Goal: Transaction & Acquisition: Book appointment/travel/reservation

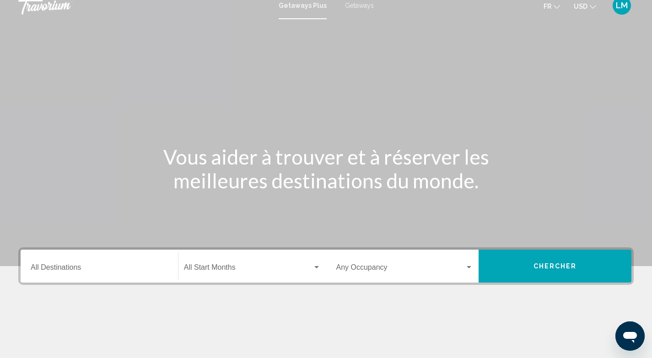
scroll to position [7, 0]
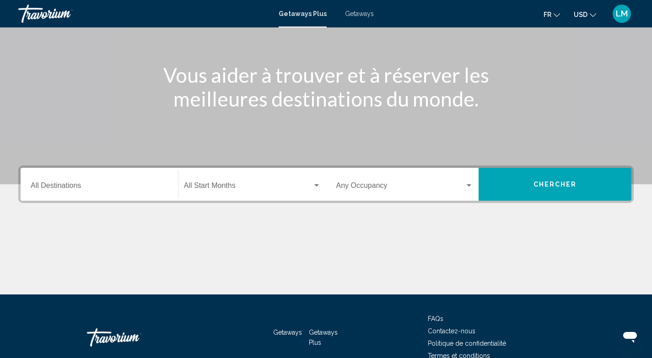
scroll to position [129, 0]
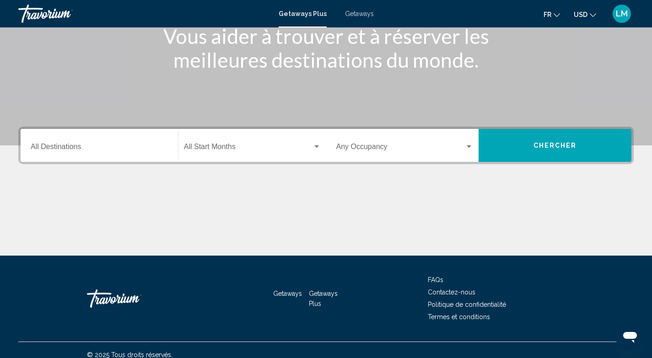
click at [79, 154] on div "Destination All Destinations" at bounding box center [99, 145] width 137 height 29
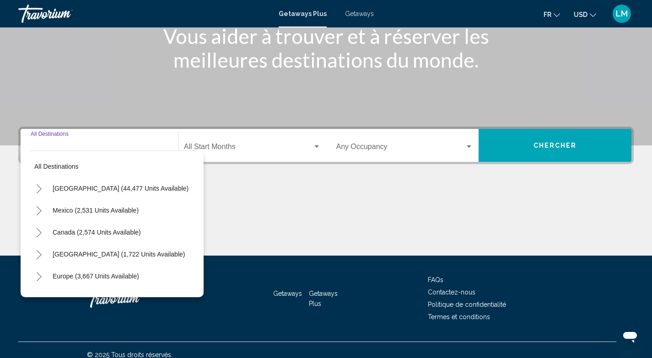
scroll to position [139, 0]
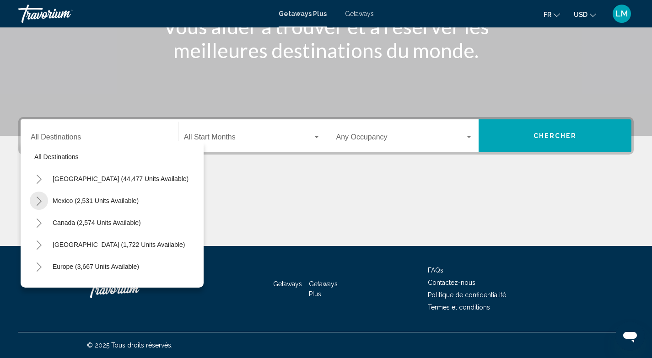
click at [43, 197] on button "Toggle Mexico (2,531 units available)" at bounding box center [39, 201] width 18 height 18
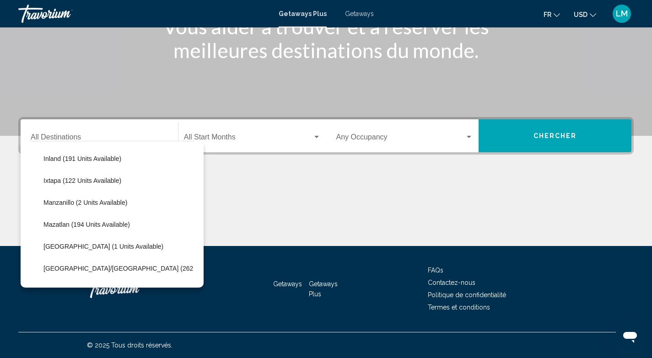
scroll to position [254, 0]
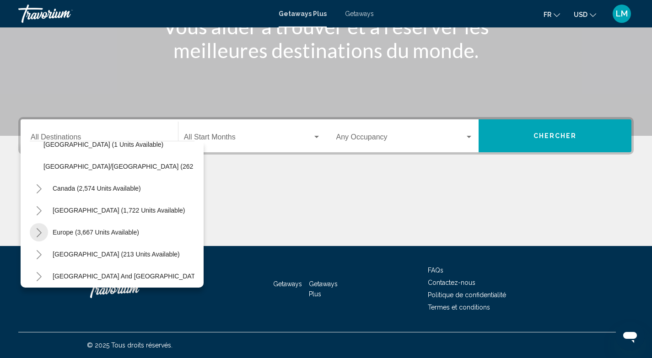
click at [38, 233] on icon "Toggle Europe (3,667 units available)" at bounding box center [39, 232] width 7 height 9
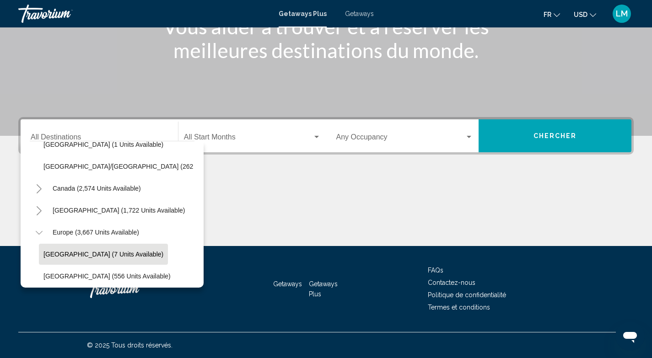
click at [58, 253] on span "[GEOGRAPHIC_DATA] (7 units available)" at bounding box center [103, 254] width 120 height 7
type input "**********"
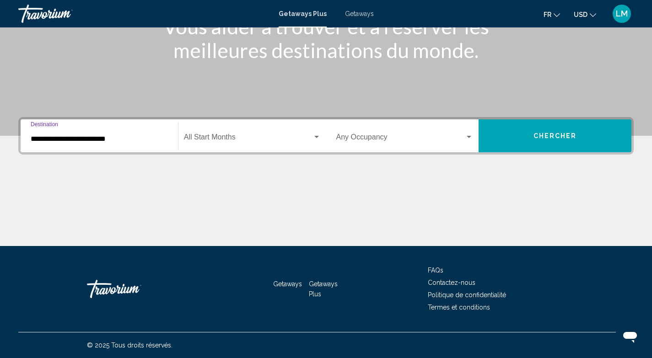
click at [201, 131] on div "Start Month All Start Months" at bounding box center [252, 136] width 137 height 29
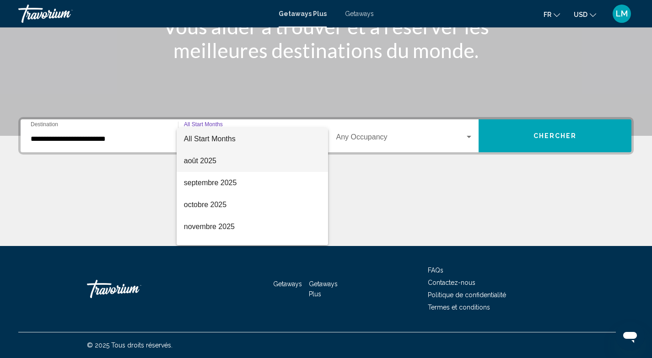
click at [220, 162] on span "août 2025" at bounding box center [252, 161] width 137 height 22
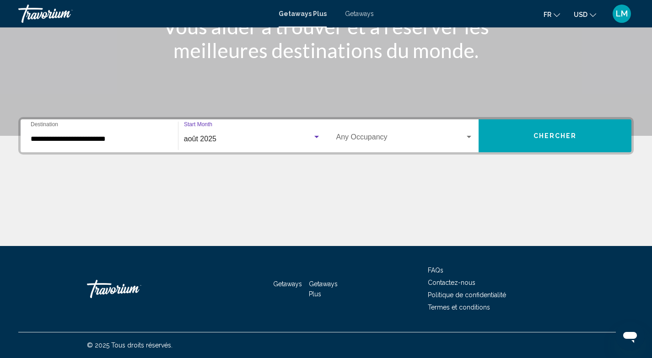
click at [587, 136] on button "Chercher" at bounding box center [554, 135] width 153 height 33
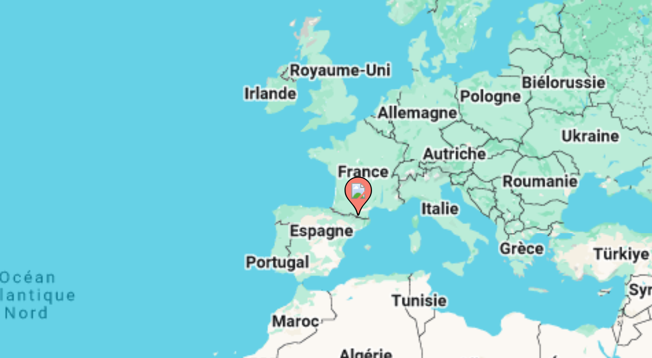
click at [410, 152] on image "Main content" at bounding box center [408, 151] width 5 height 5
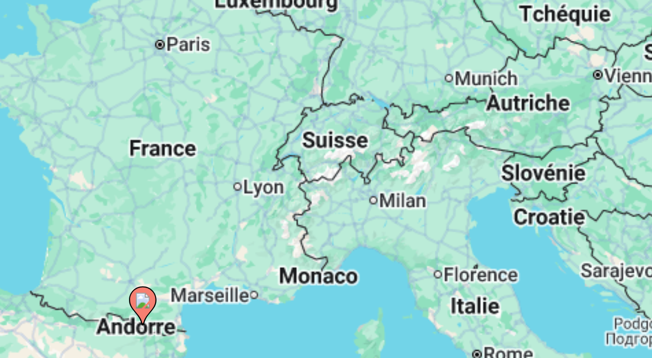
drag, startPoint x: 341, startPoint y: 181, endPoint x: 358, endPoint y: 175, distance: 17.5
click at [358, 175] on div "Pour activer le glissement avec le clavier, appuyez sur Alt+Entrée. Une fois ce…" at bounding box center [325, 201] width 615 height 274
click at [336, 192] on icon "Main content" at bounding box center [336, 190] width 8 height 12
type input "**********"
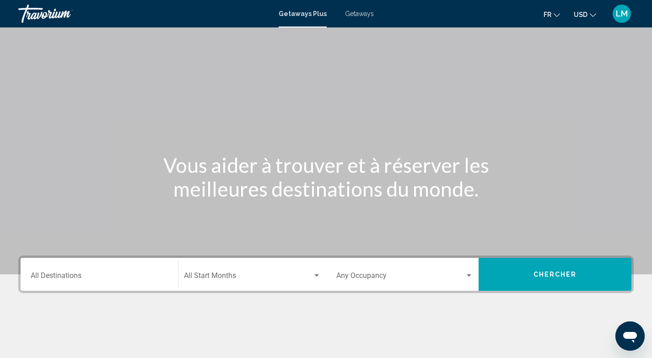
scroll to position [139, 0]
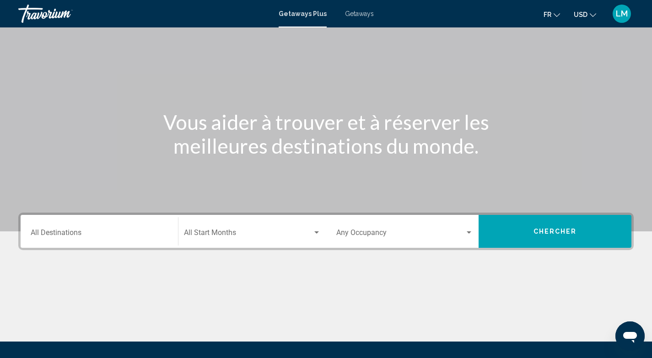
click at [169, 231] on div "Destination All Destinations" at bounding box center [99, 231] width 148 height 29
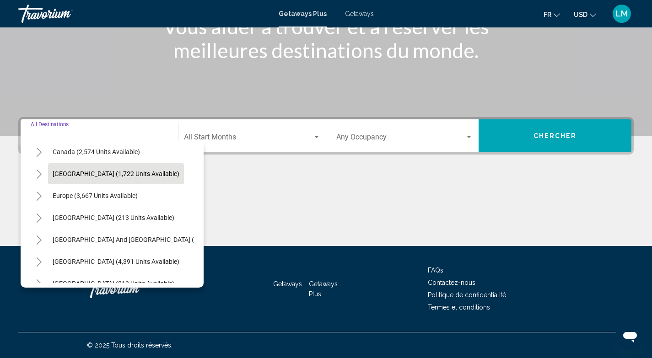
scroll to position [88, 0]
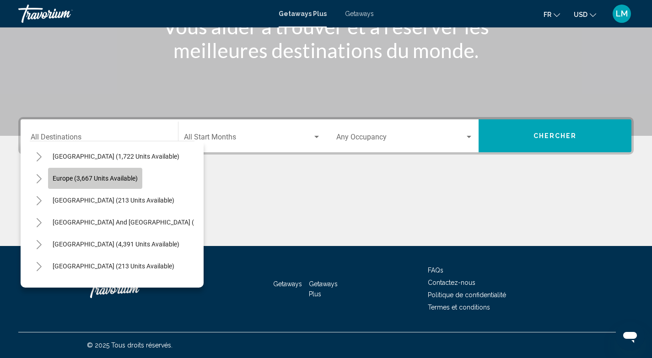
click at [58, 178] on span "Europe (3,667 units available)" at bounding box center [95, 178] width 85 height 7
type input "**********"
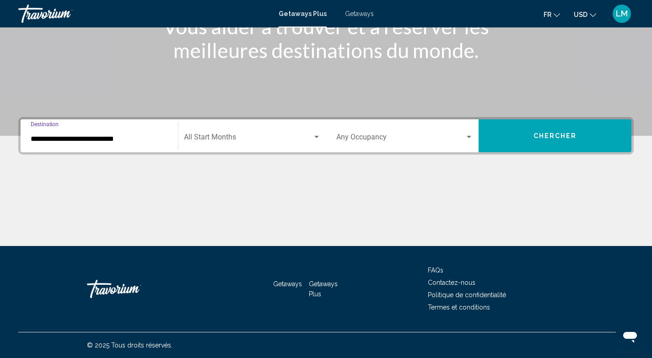
click at [475, 137] on div "Occupancy Any Occupancy" at bounding box center [405, 136] width 148 height 29
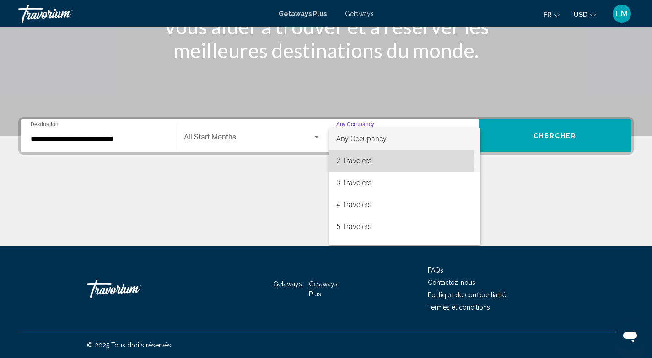
click at [354, 161] on span "2 Travelers" at bounding box center [404, 161] width 137 height 22
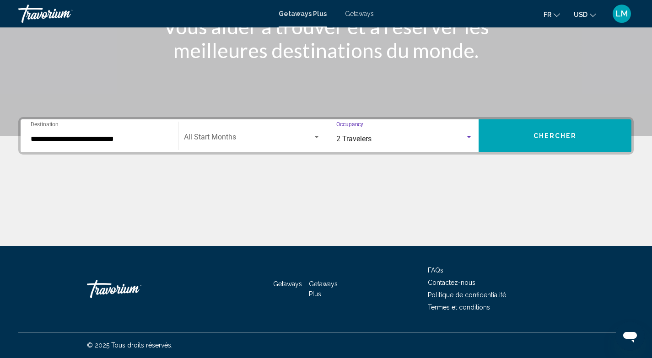
click at [311, 138] on span "Search widget" at bounding box center [248, 139] width 128 height 8
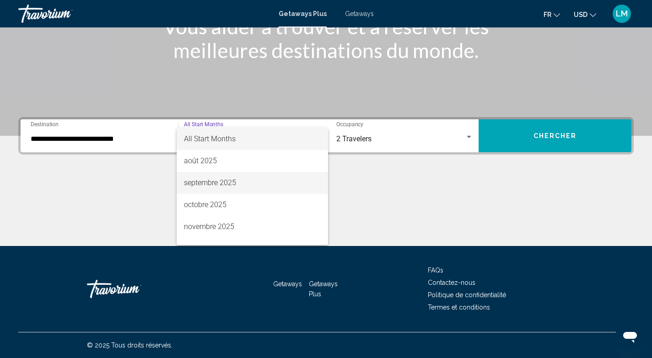
click at [203, 183] on span "septembre 2025" at bounding box center [252, 183] width 137 height 22
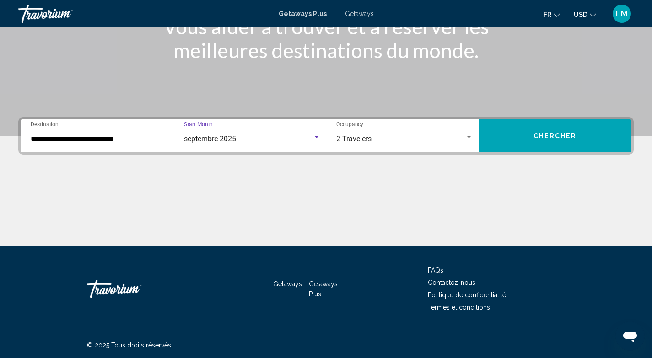
click at [531, 136] on button "Chercher" at bounding box center [554, 135] width 153 height 33
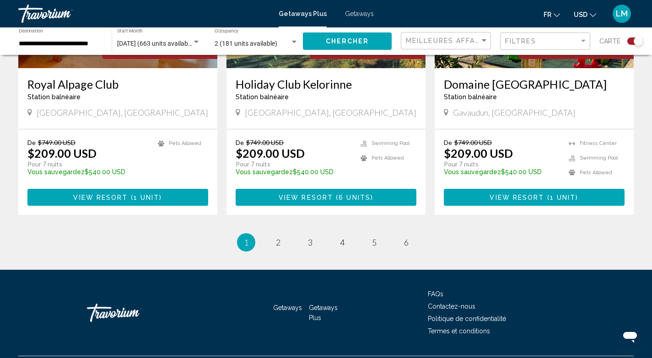
scroll to position [1437, 0]
click at [408, 235] on link "page 6" at bounding box center [406, 243] width 16 height 16
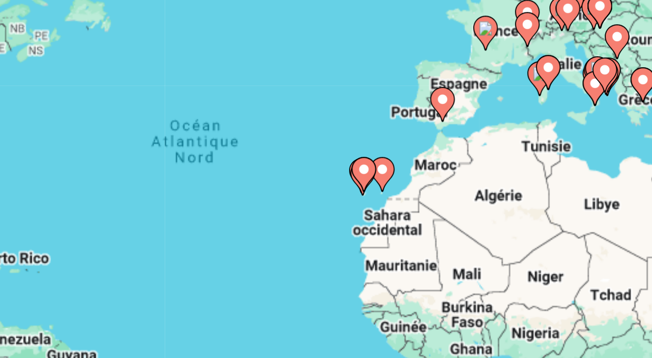
click at [368, 199] on image "Main content" at bounding box center [367, 196] width 5 height 5
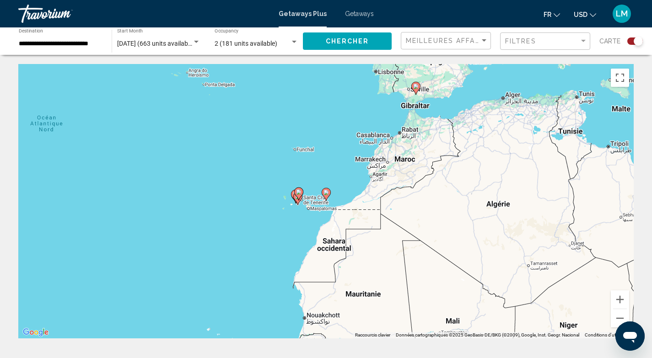
click at [415, 87] on image "Main content" at bounding box center [415, 86] width 5 height 5
type input "**********"
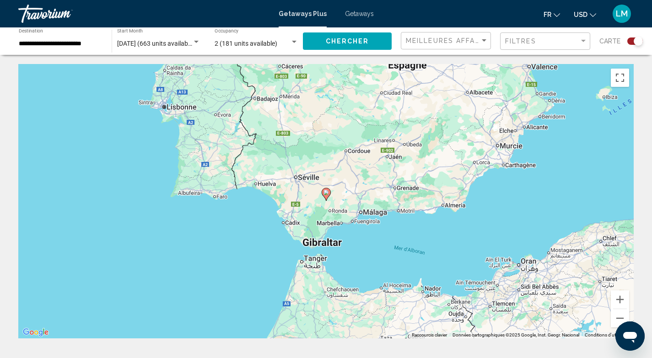
click at [327, 195] on icon "Main content" at bounding box center [325, 194] width 8 height 12
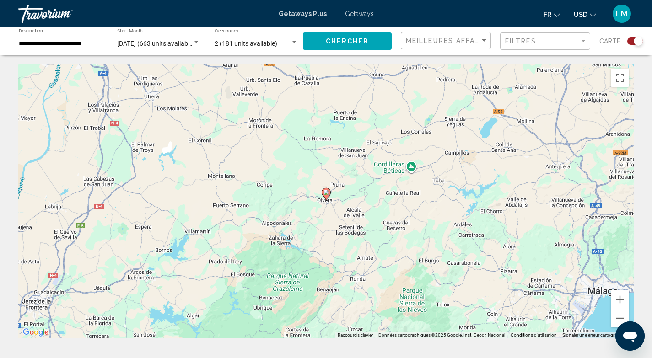
click at [327, 195] on icon "Main content" at bounding box center [325, 194] width 8 height 12
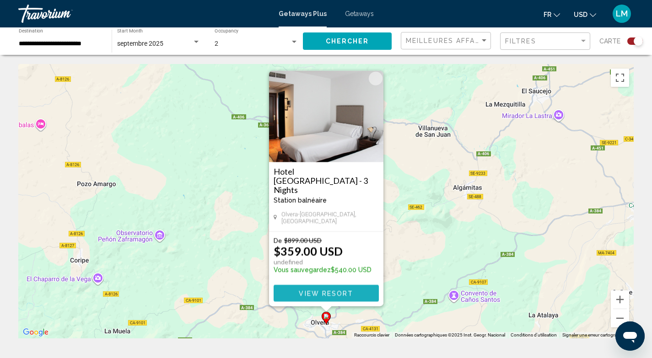
click at [338, 300] on button "View Resort" at bounding box center [325, 293] width 105 height 17
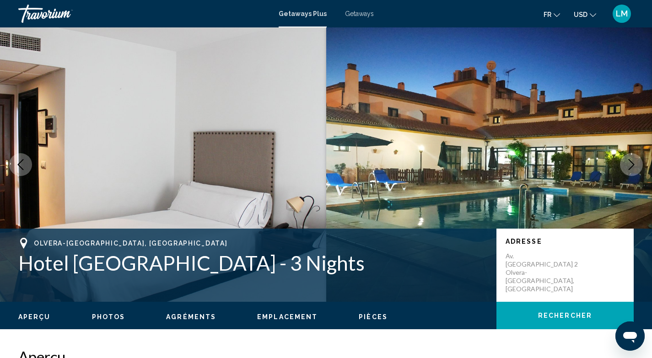
click at [647, 161] on img "Main content" at bounding box center [489, 164] width 326 height 274
click at [631, 164] on icon "Next image" at bounding box center [631, 164] width 11 height 11
